Goal: Browse casually: Explore the website without a specific task or goal

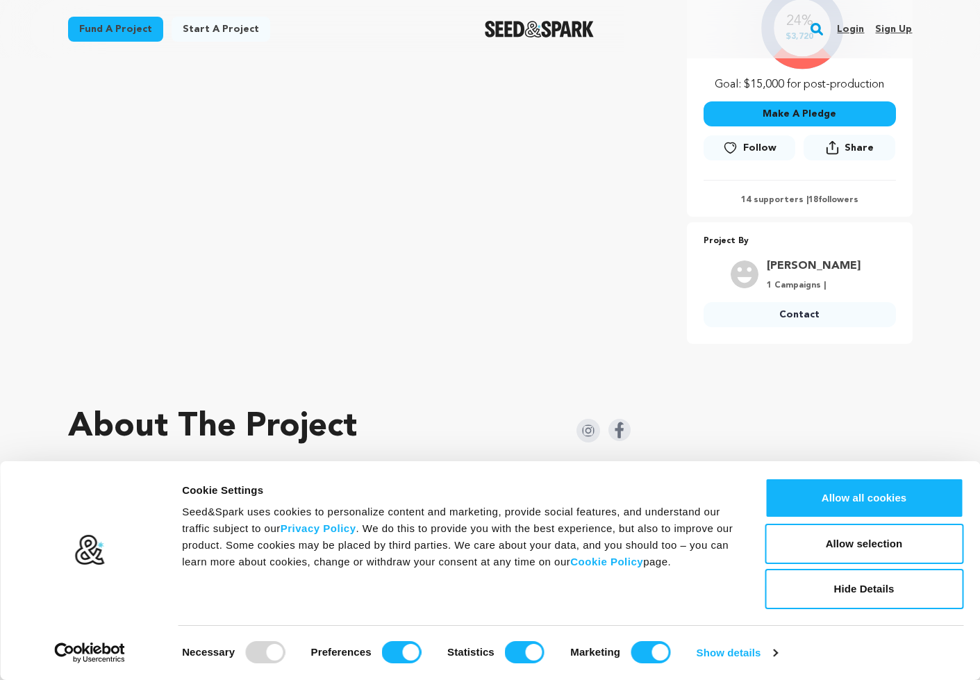
scroll to position [355, 0]
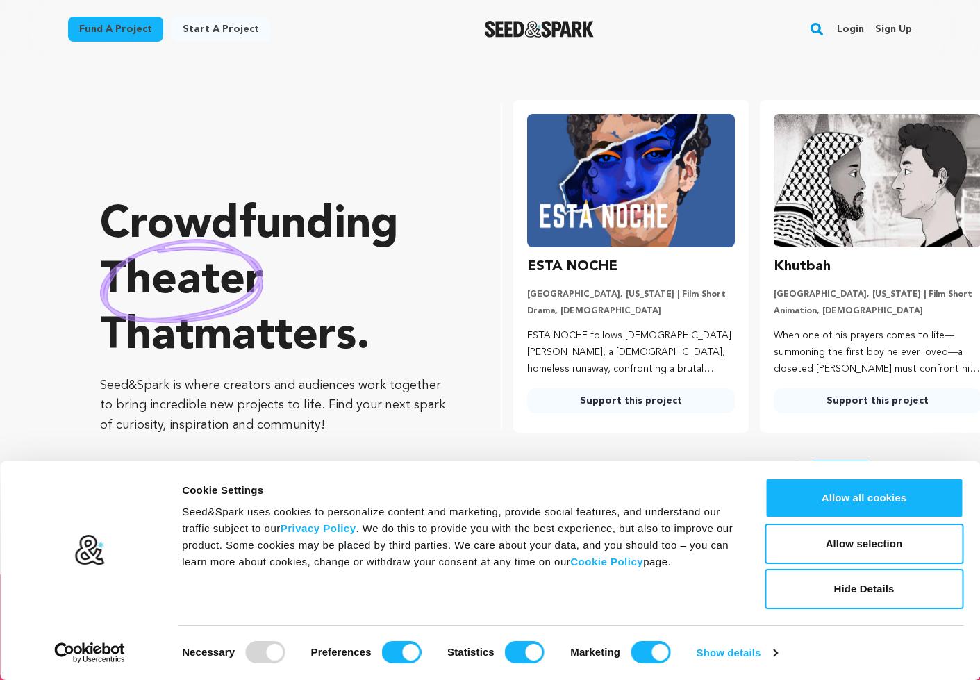
scroll to position [0, 258]
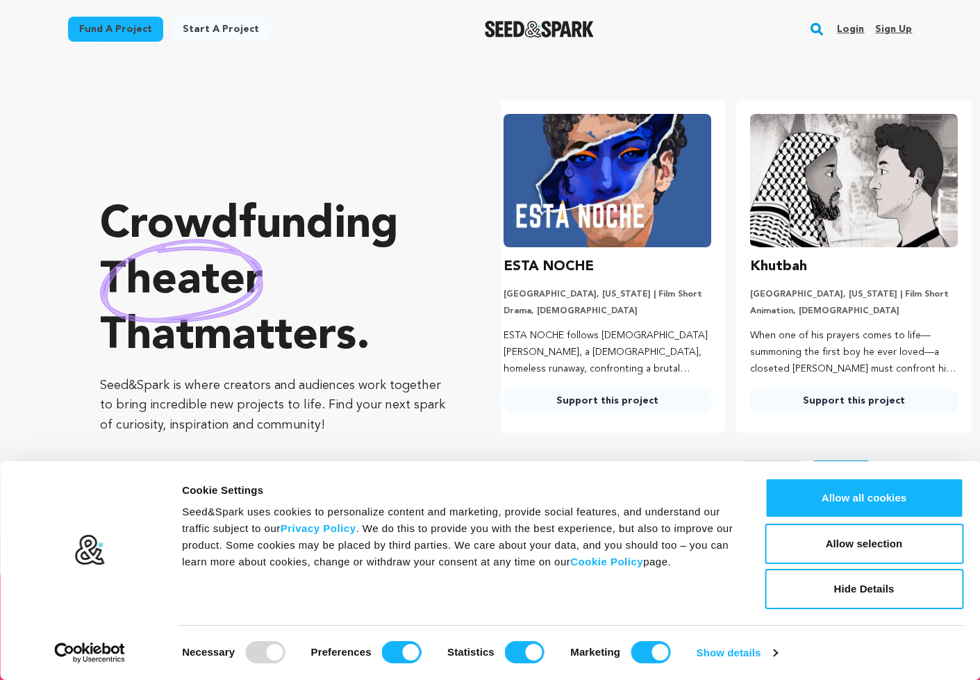
click at [821, 393] on link "Support this project" at bounding box center [854, 400] width 208 height 25
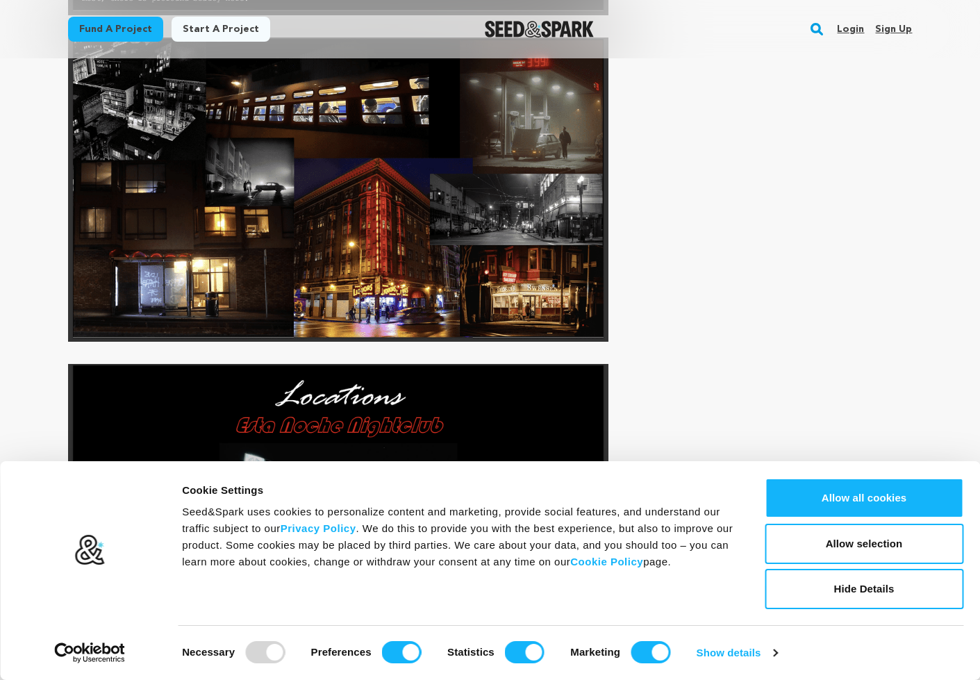
scroll to position [6870, 0]
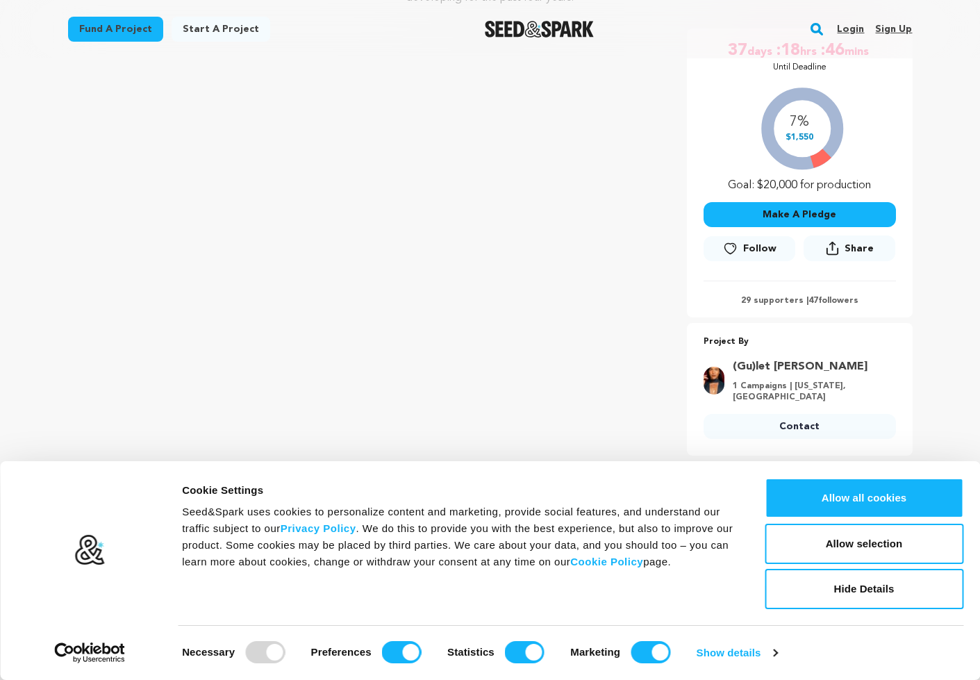
scroll to position [191, 0]
